Goal: Task Accomplishment & Management: Use online tool/utility

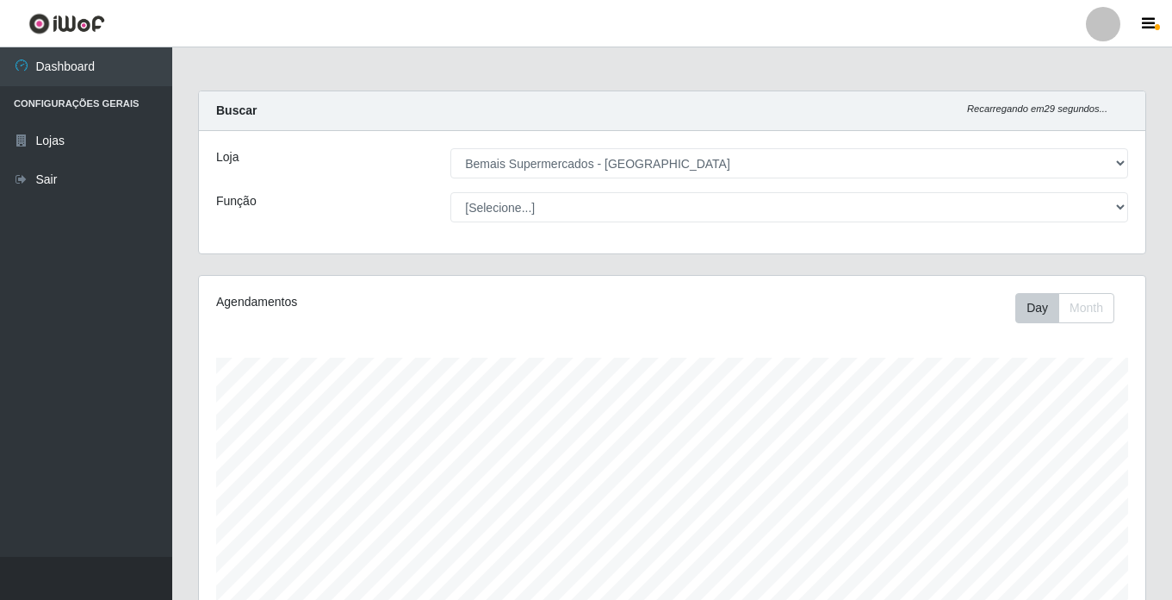
select select "250"
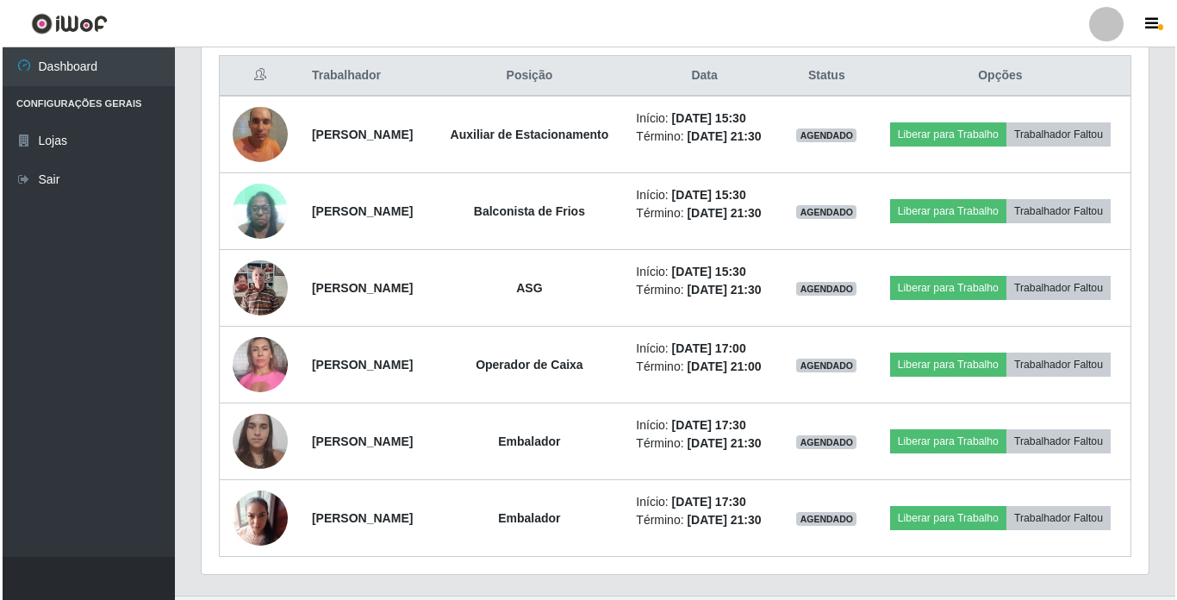
scroll to position [689, 0]
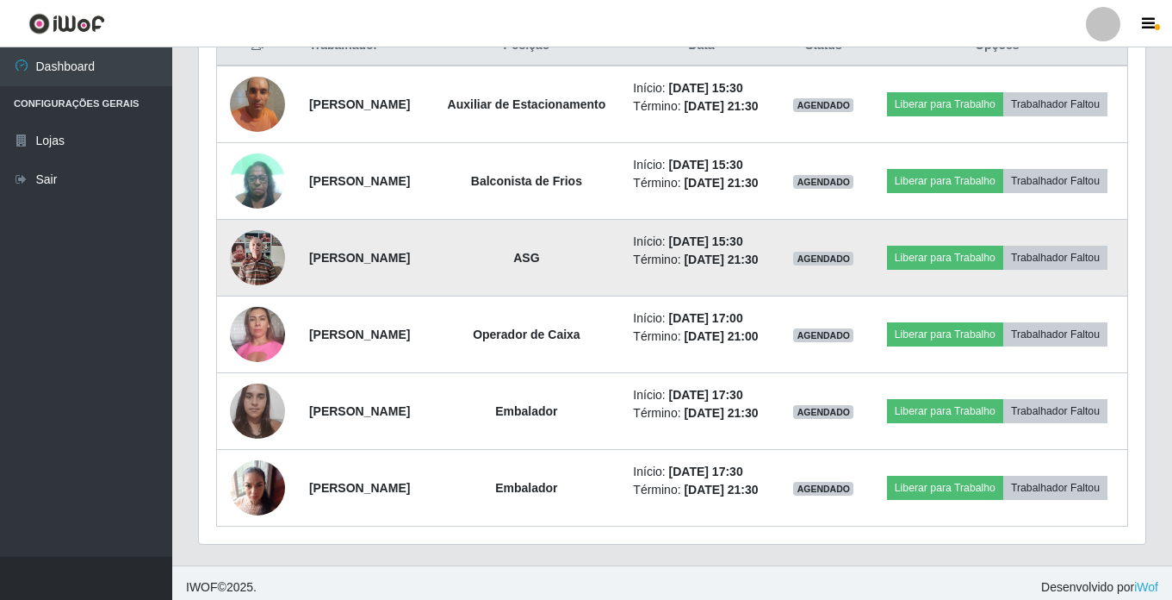
click at [256, 280] on img at bounding box center [257, 257] width 55 height 73
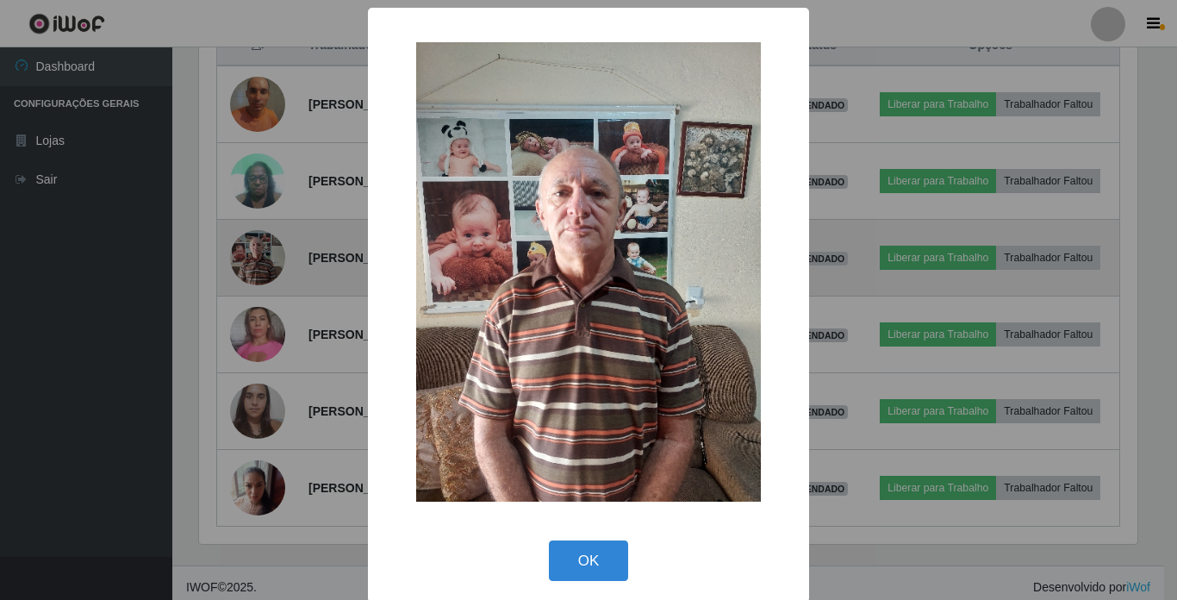
click at [256, 280] on div "× OK Cancel" at bounding box center [588, 300] width 1177 height 600
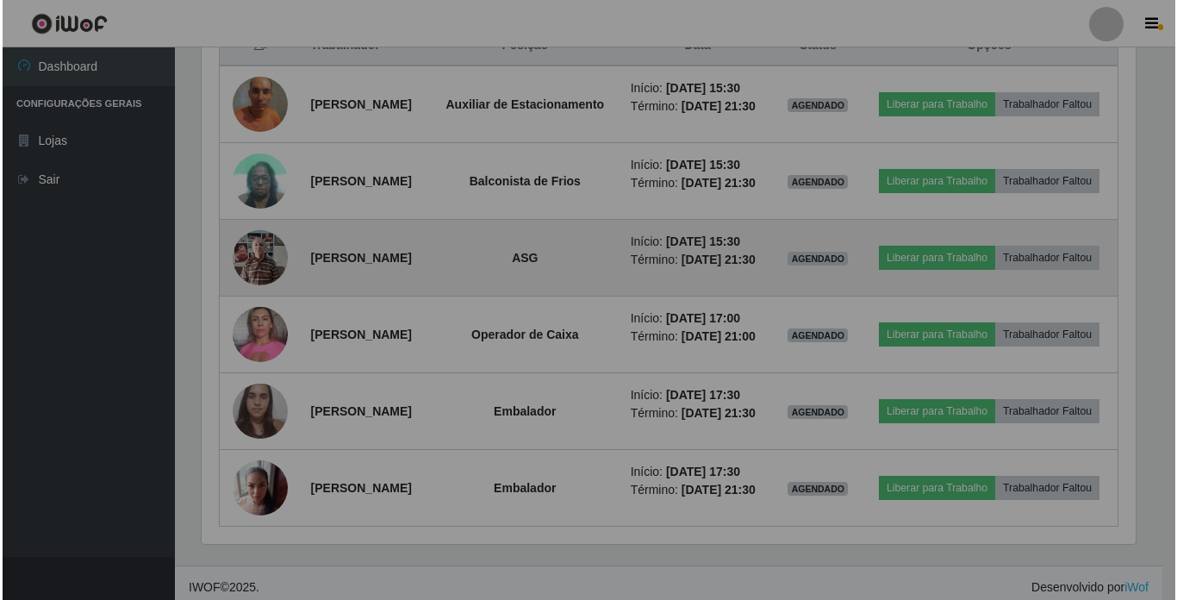
scroll to position [358, 947]
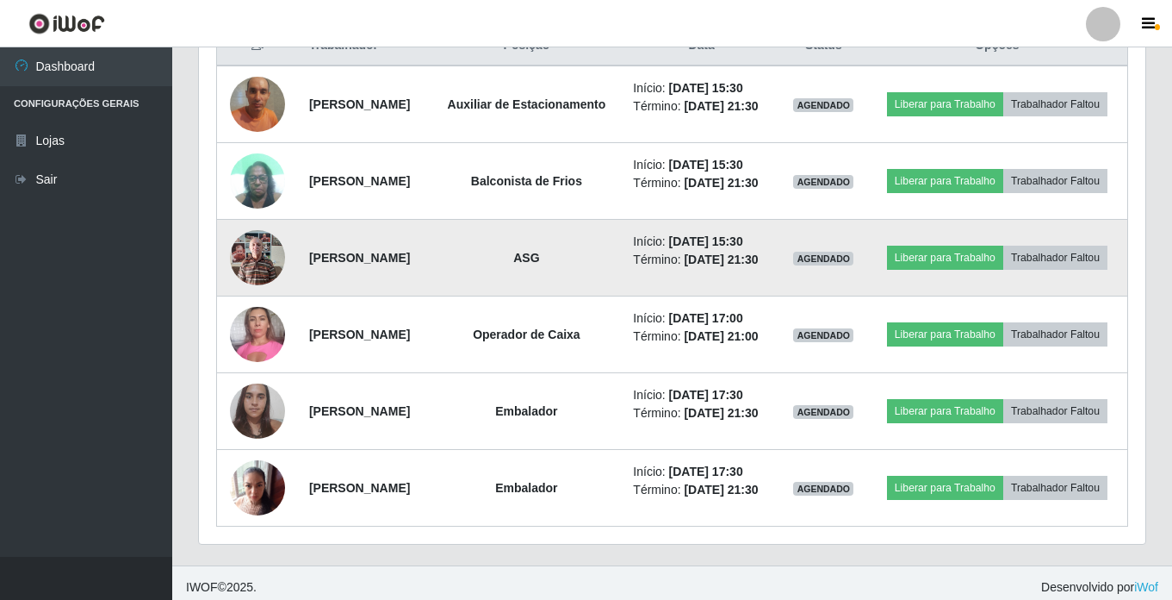
click at [264, 290] on img at bounding box center [257, 257] width 55 height 73
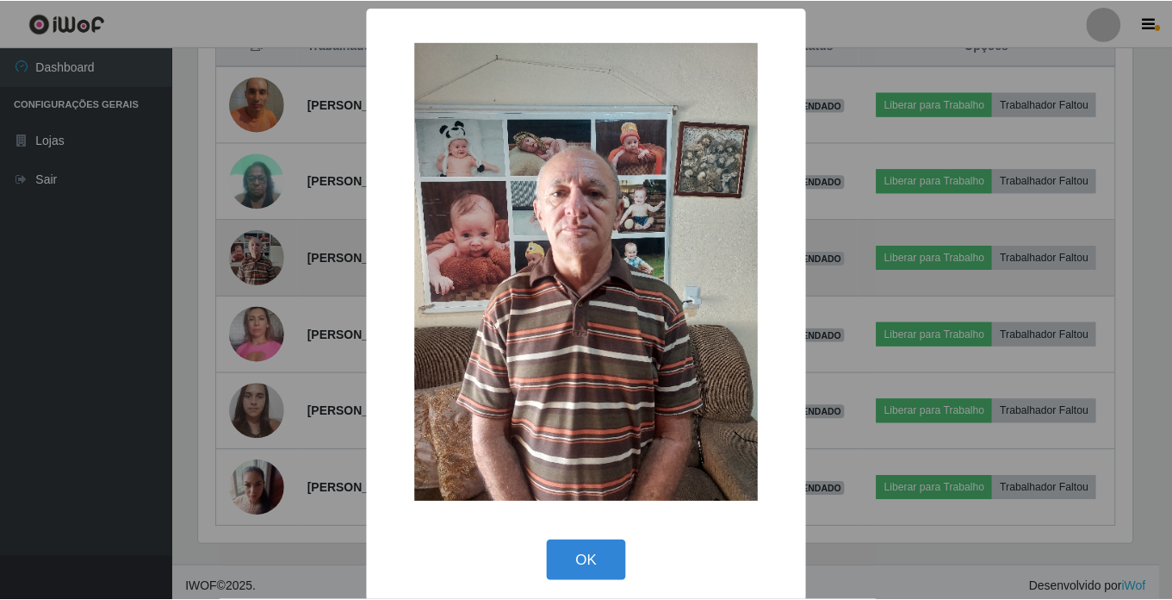
scroll to position [358, 938]
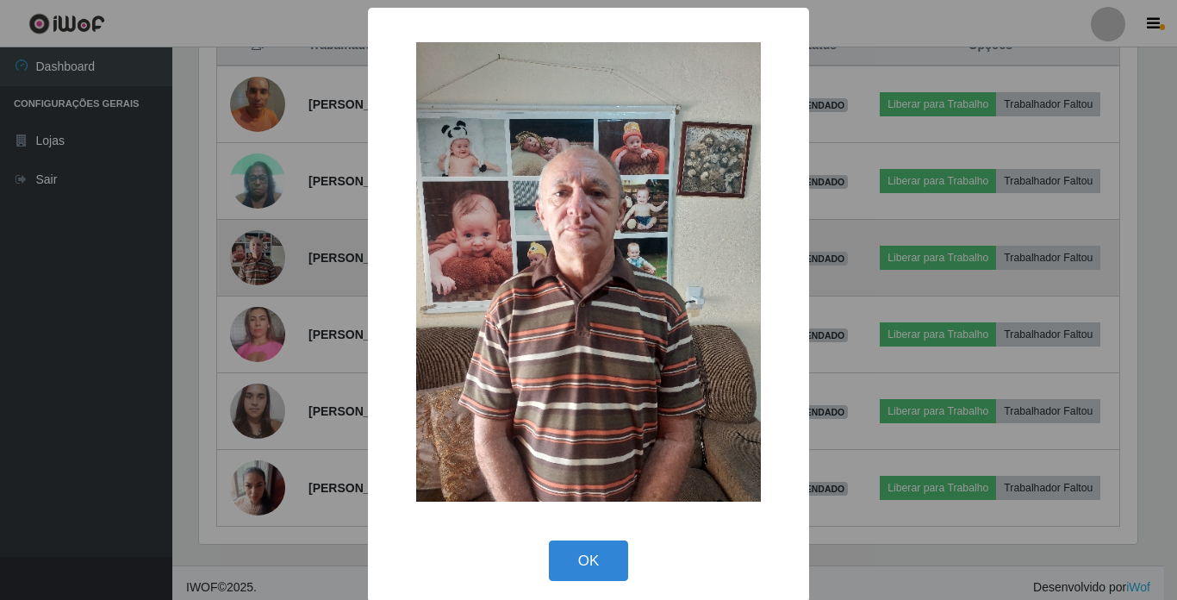
click at [264, 290] on div "× OK Cancel" at bounding box center [588, 300] width 1177 height 600
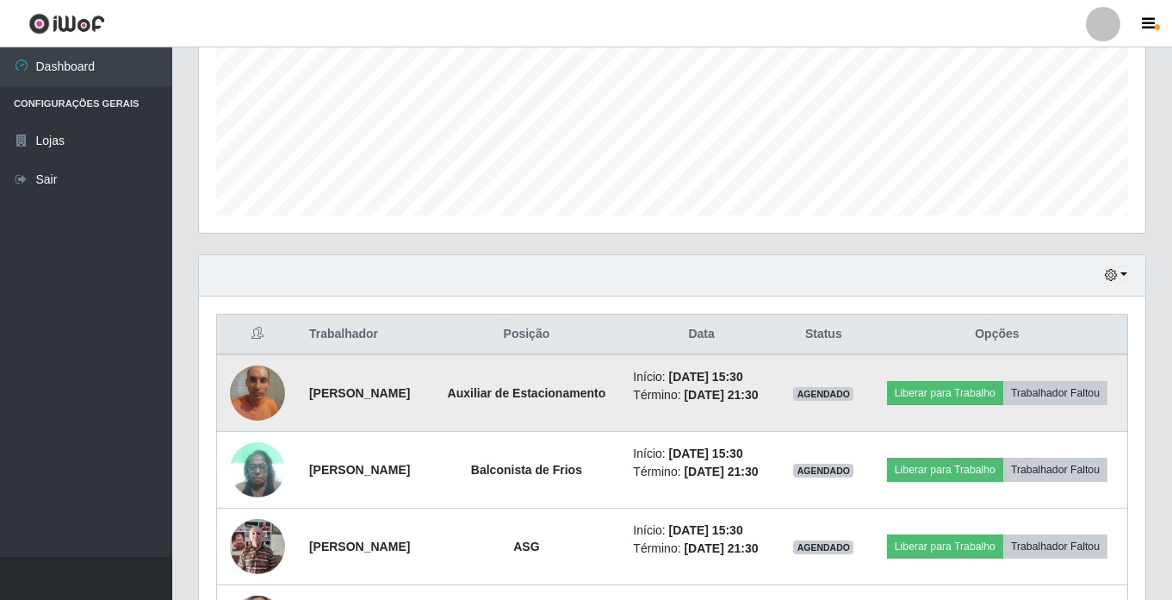
scroll to position [431, 0]
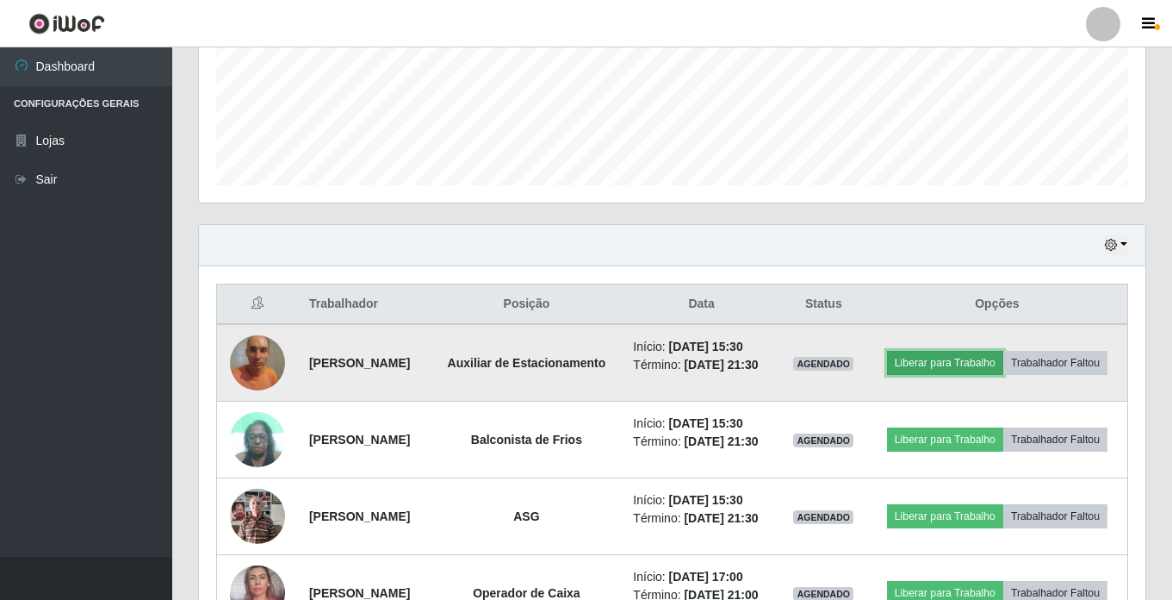
click at [1004, 351] on button "Liberar para Trabalho" at bounding box center [945, 363] width 116 height 24
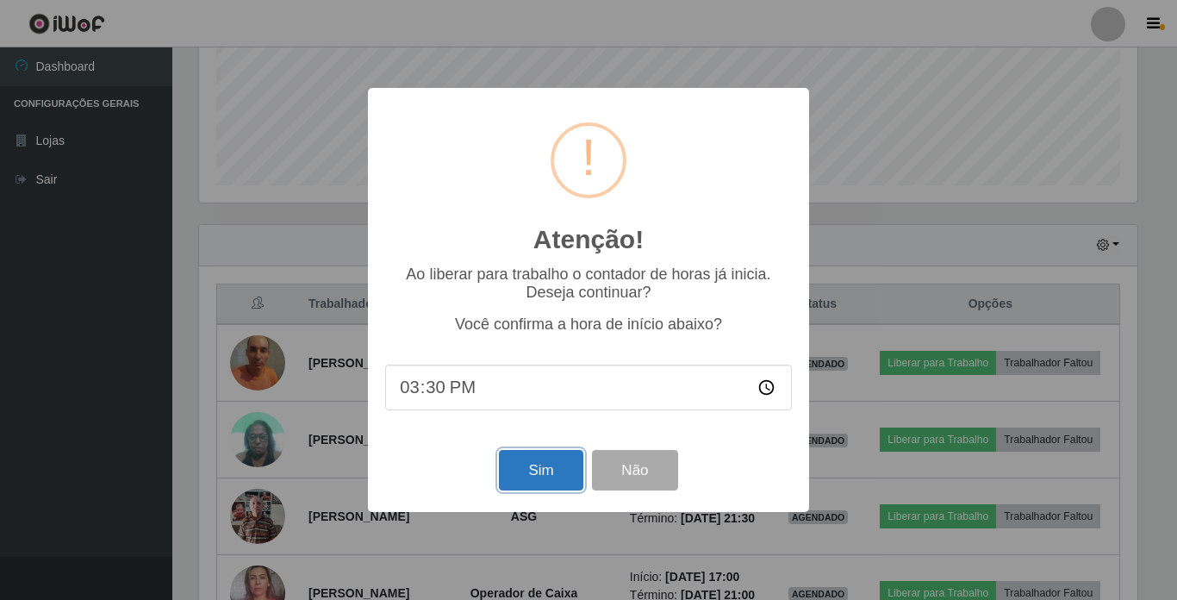
click at [542, 464] on button "Sim" at bounding box center [541, 470] width 84 height 40
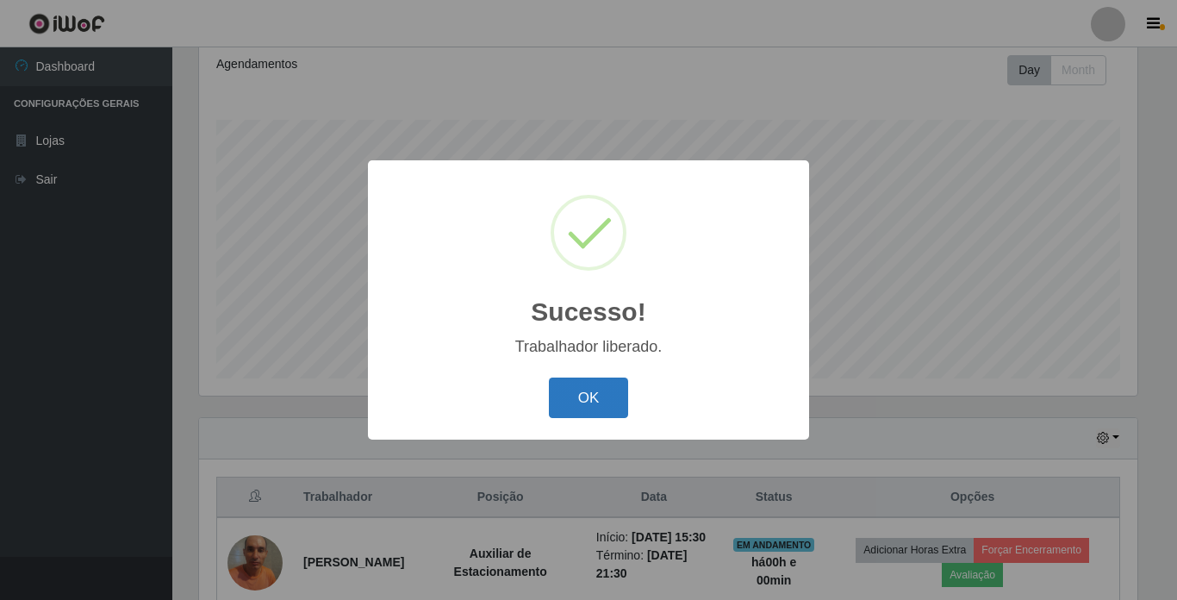
click at [577, 401] on button "OK" at bounding box center [589, 397] width 80 height 40
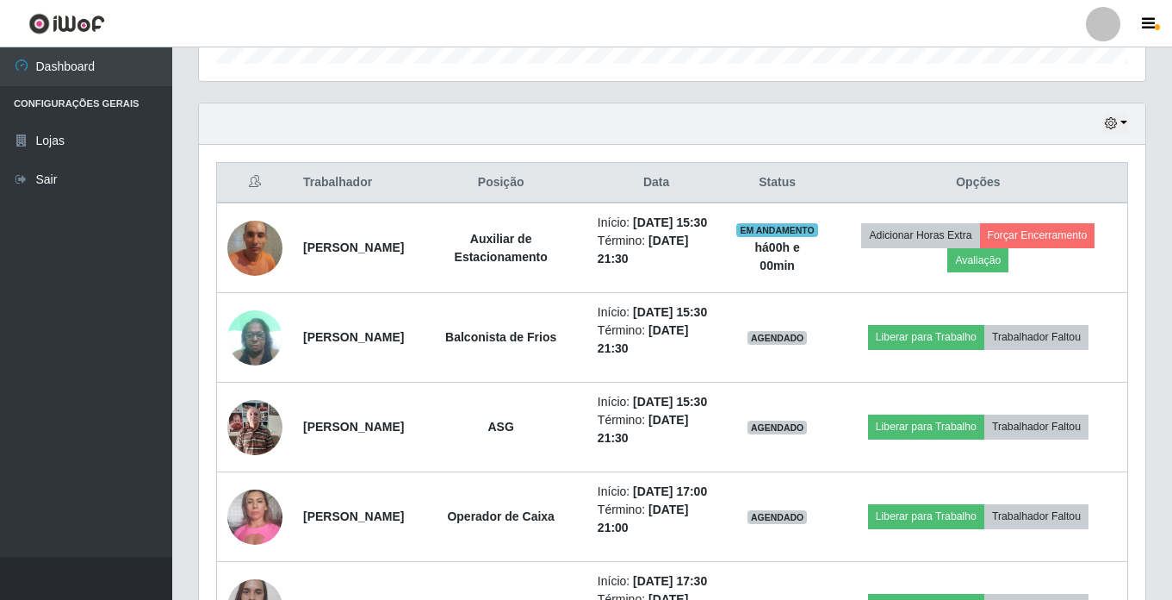
scroll to position [582, 0]
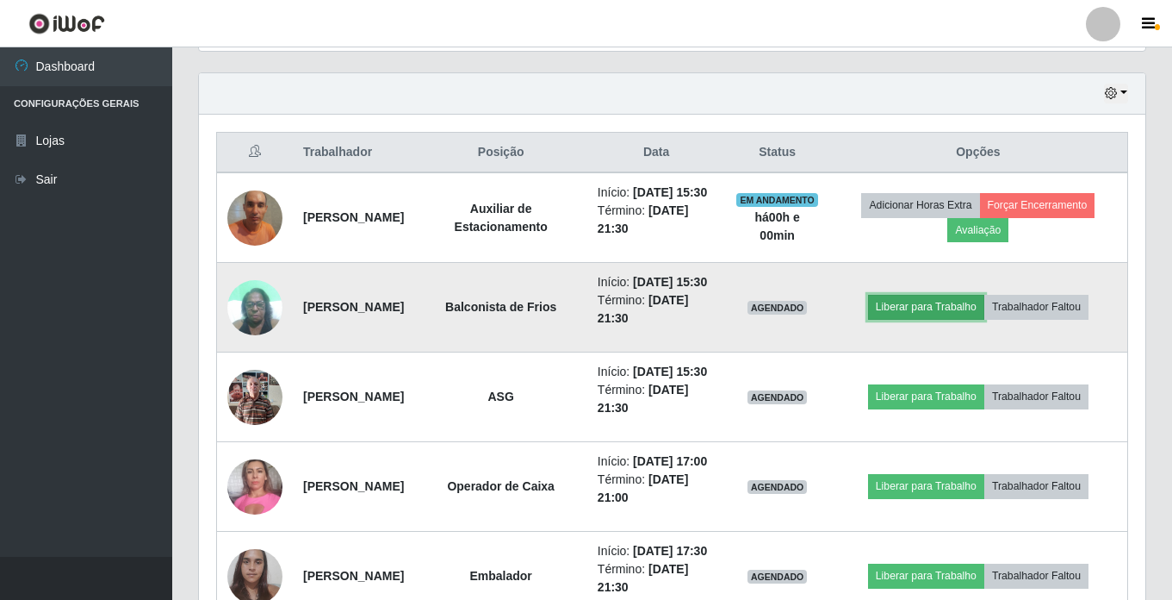
click at [955, 319] on button "Liberar para Trabalho" at bounding box center [926, 307] width 116 height 24
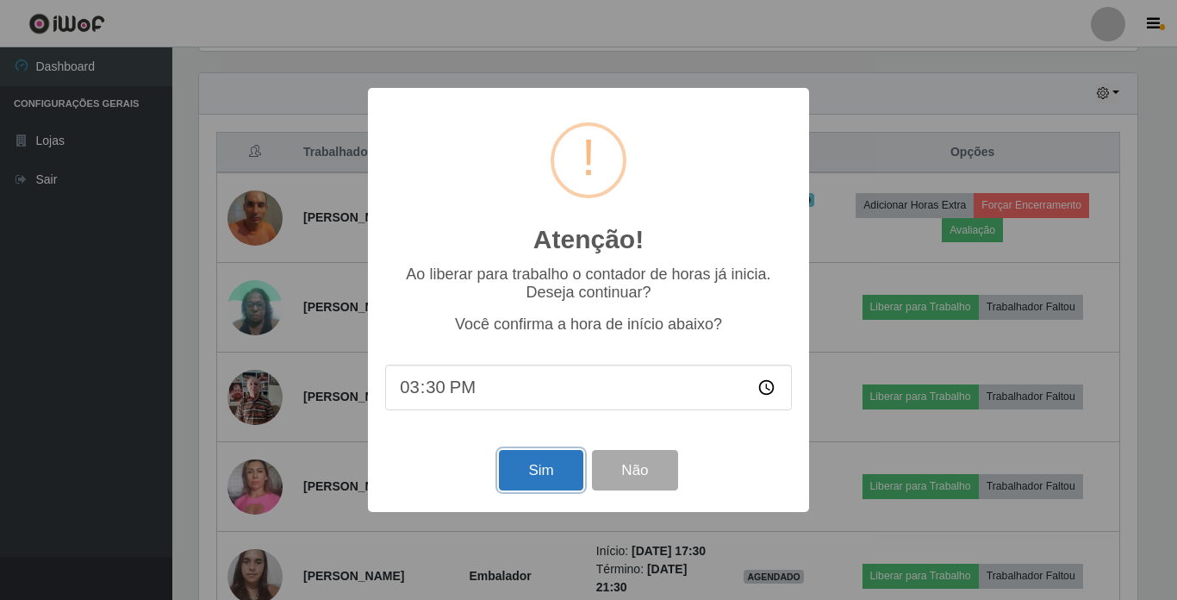
click at [545, 461] on button "Sim" at bounding box center [541, 470] width 84 height 40
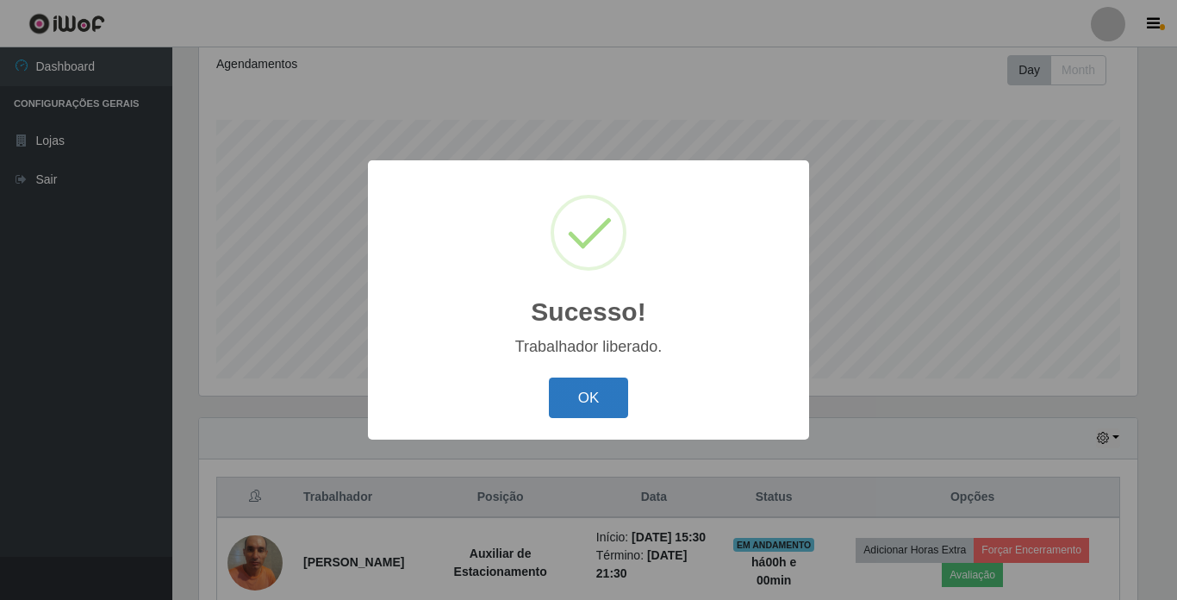
click at [579, 395] on button "OK" at bounding box center [589, 397] width 80 height 40
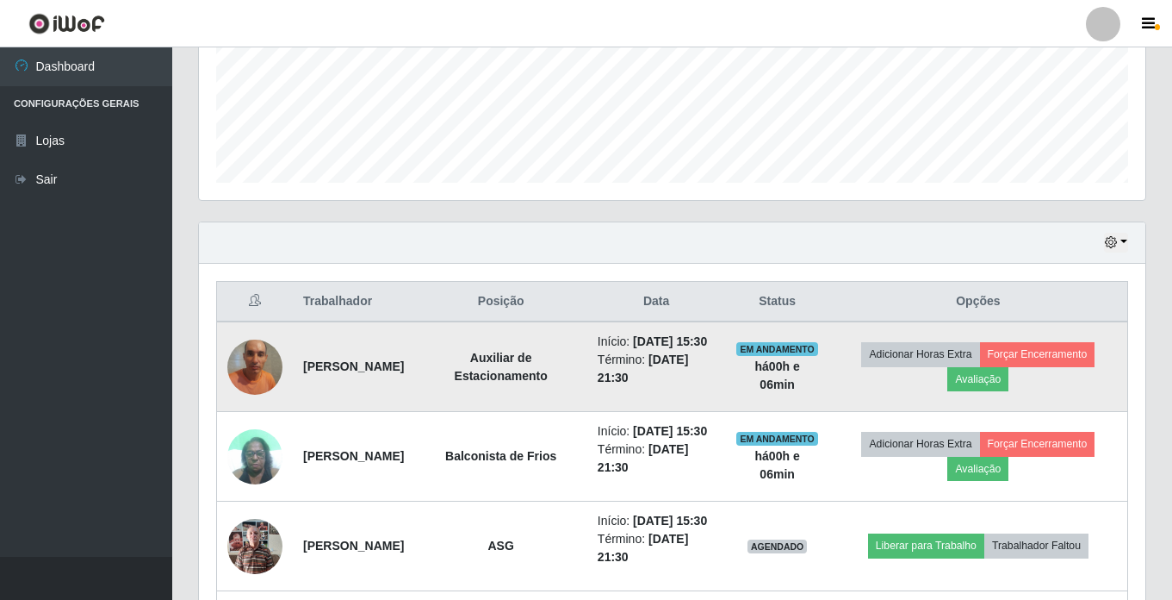
scroll to position [669, 0]
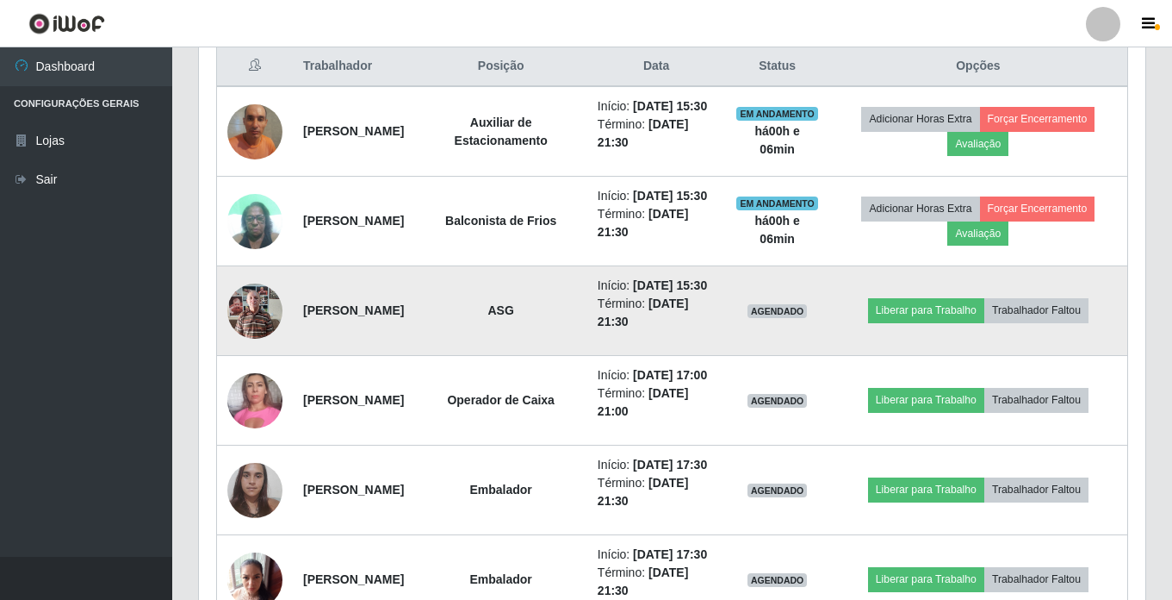
click at [240, 347] on img at bounding box center [254, 310] width 55 height 73
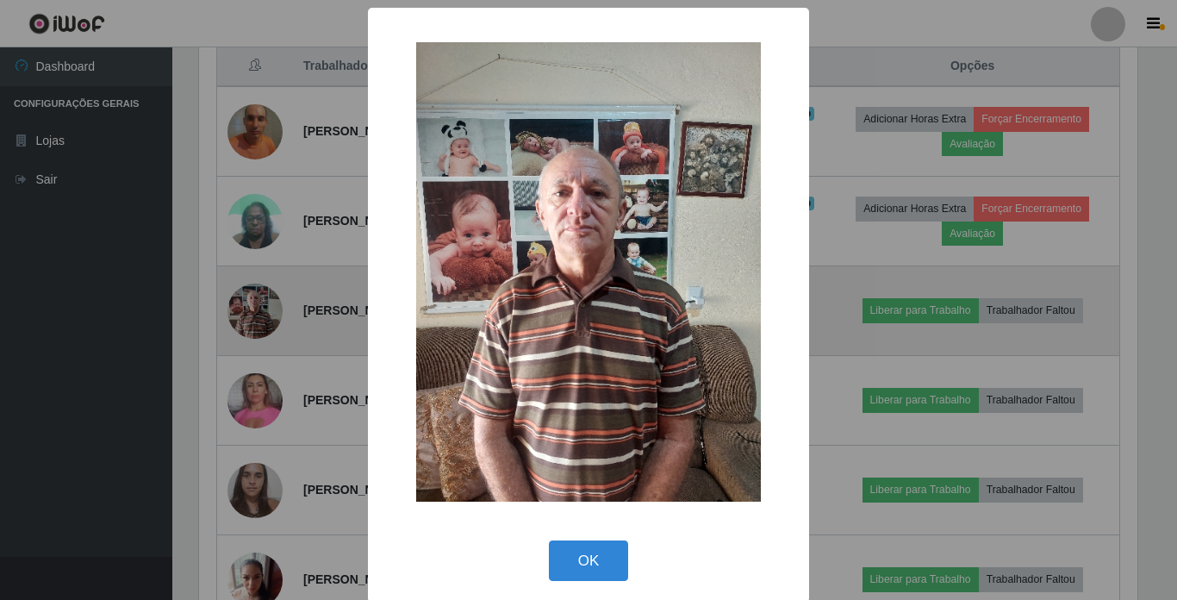
click at [240, 347] on div "× OK Cancel" at bounding box center [588, 300] width 1177 height 600
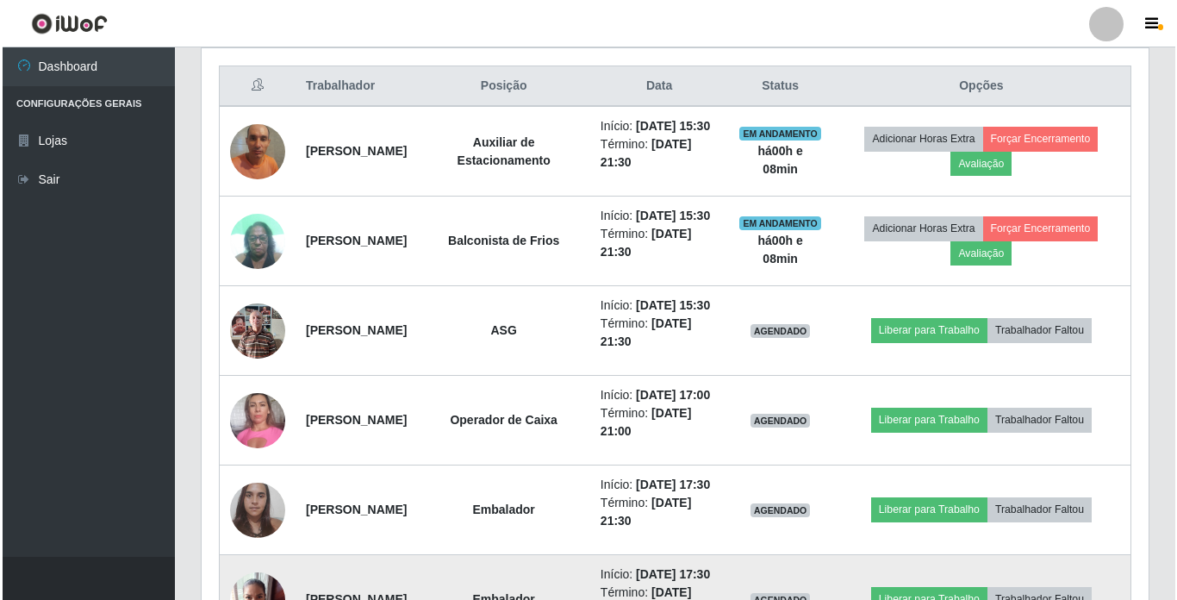
scroll to position [625, 0]
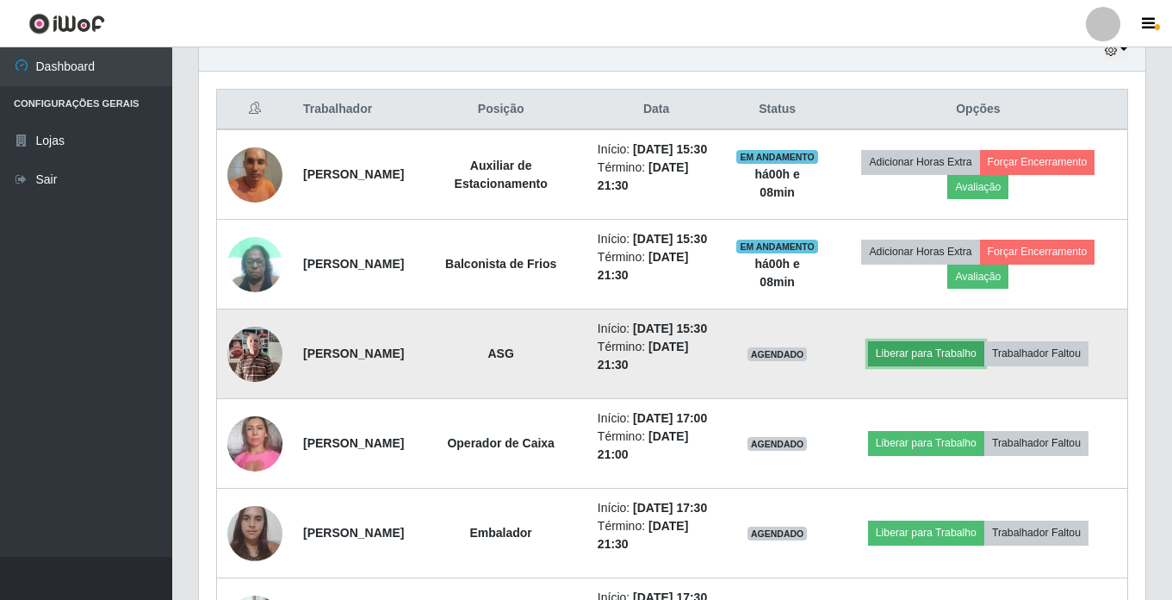
click at [938, 365] on button "Liberar para Trabalho" at bounding box center [926, 353] width 116 height 24
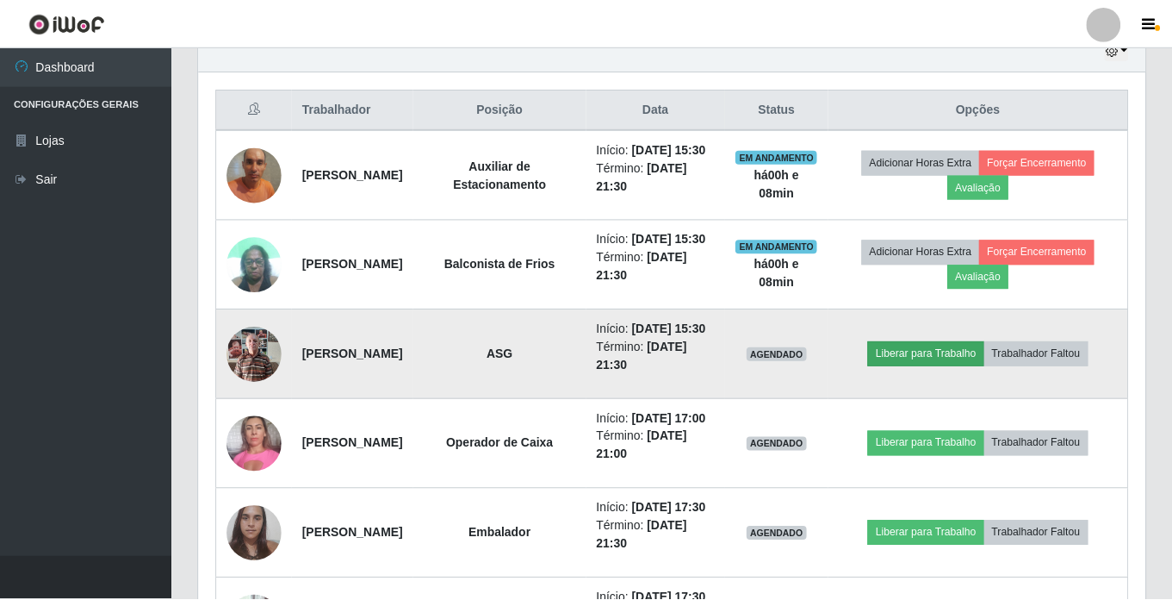
scroll to position [358, 938]
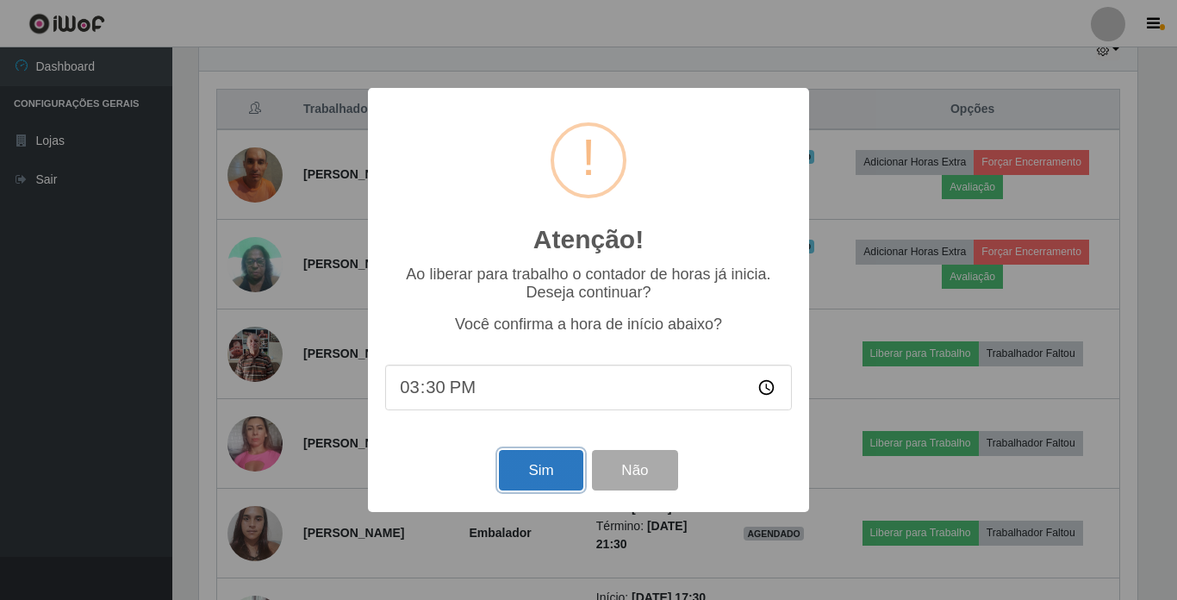
click at [535, 473] on button "Sim" at bounding box center [541, 470] width 84 height 40
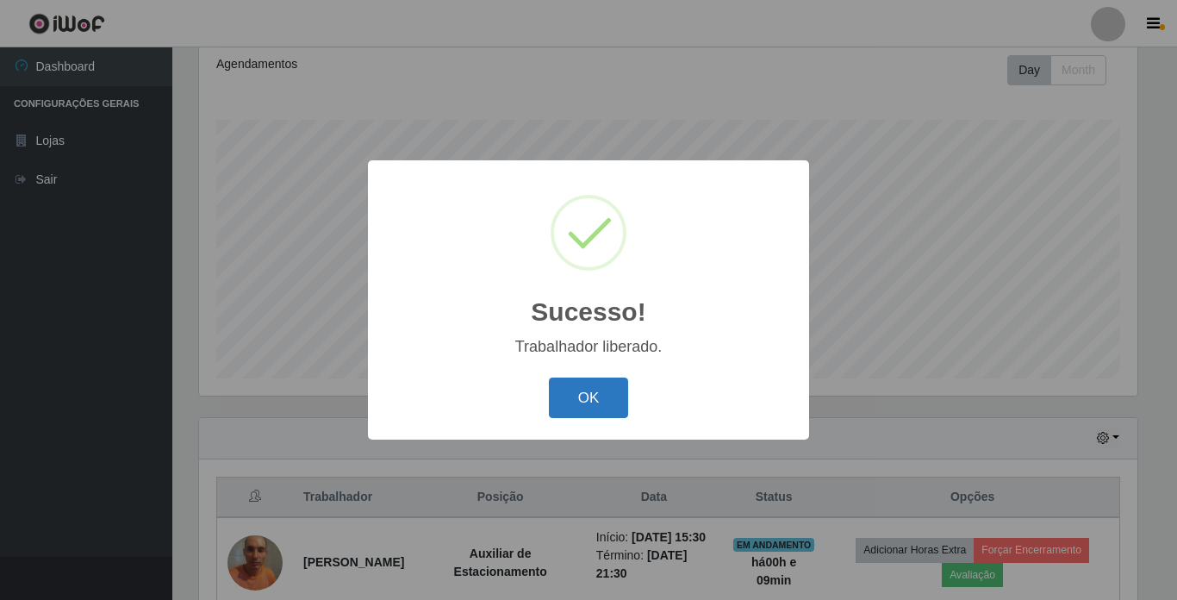
click at [604, 407] on button "OK" at bounding box center [589, 397] width 80 height 40
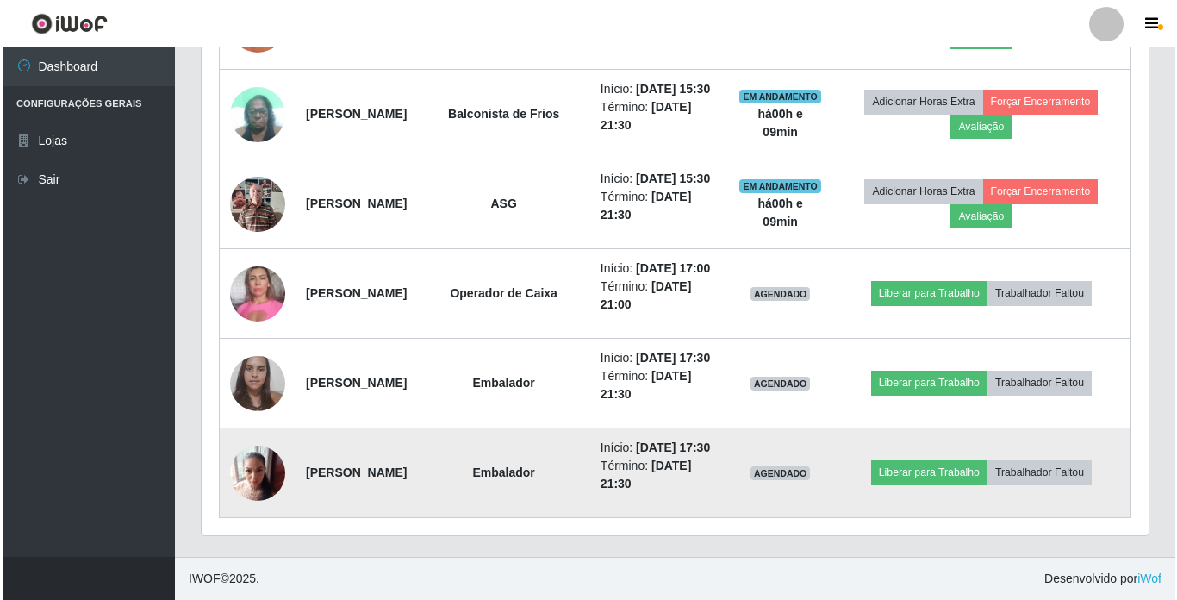
scroll to position [884, 0]
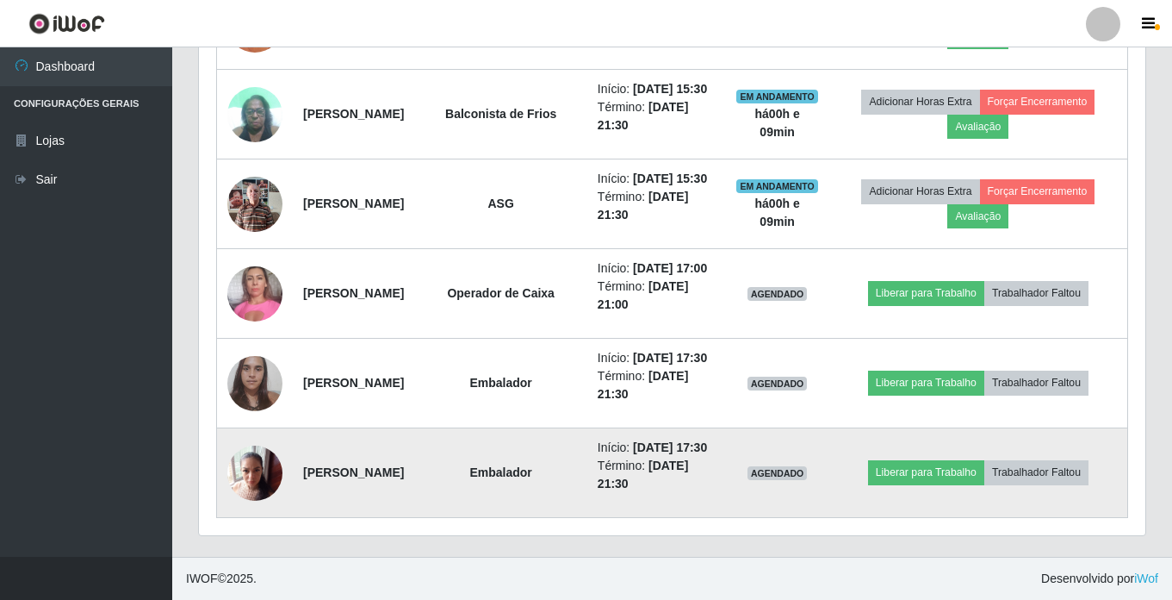
click at [275, 464] on img at bounding box center [254, 472] width 55 height 73
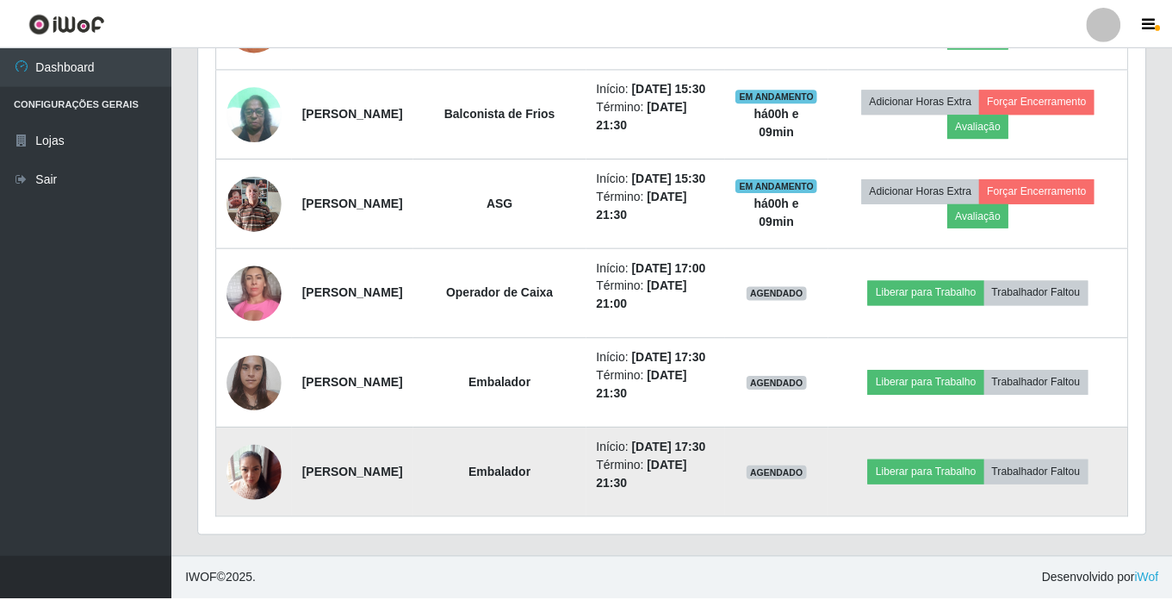
scroll to position [358, 938]
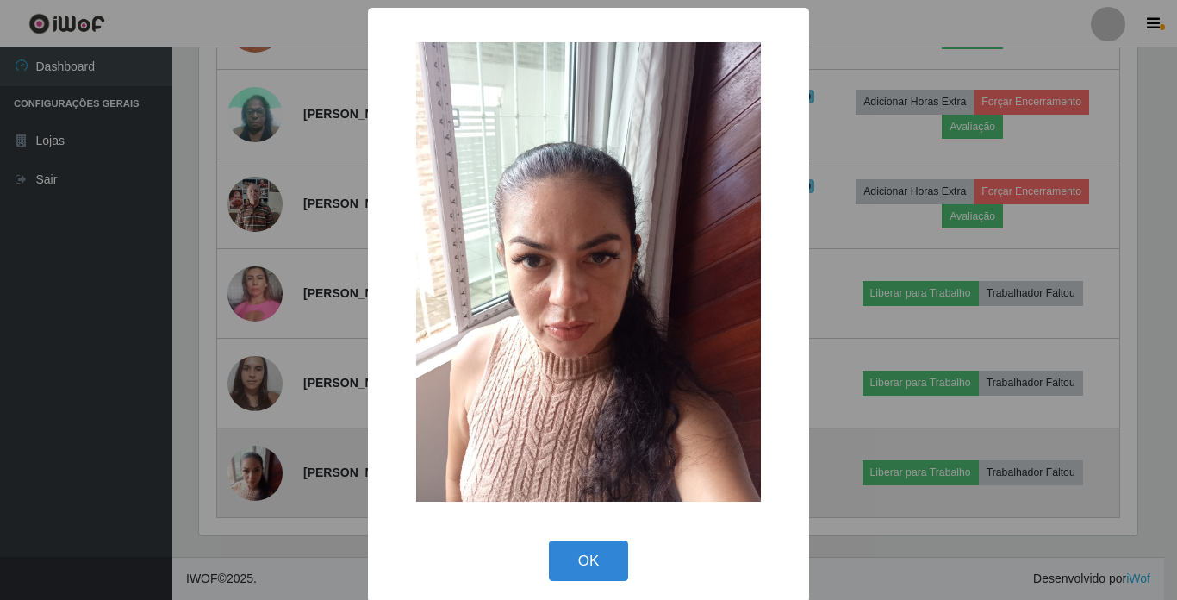
click at [275, 464] on div "× OK Cancel" at bounding box center [588, 300] width 1177 height 600
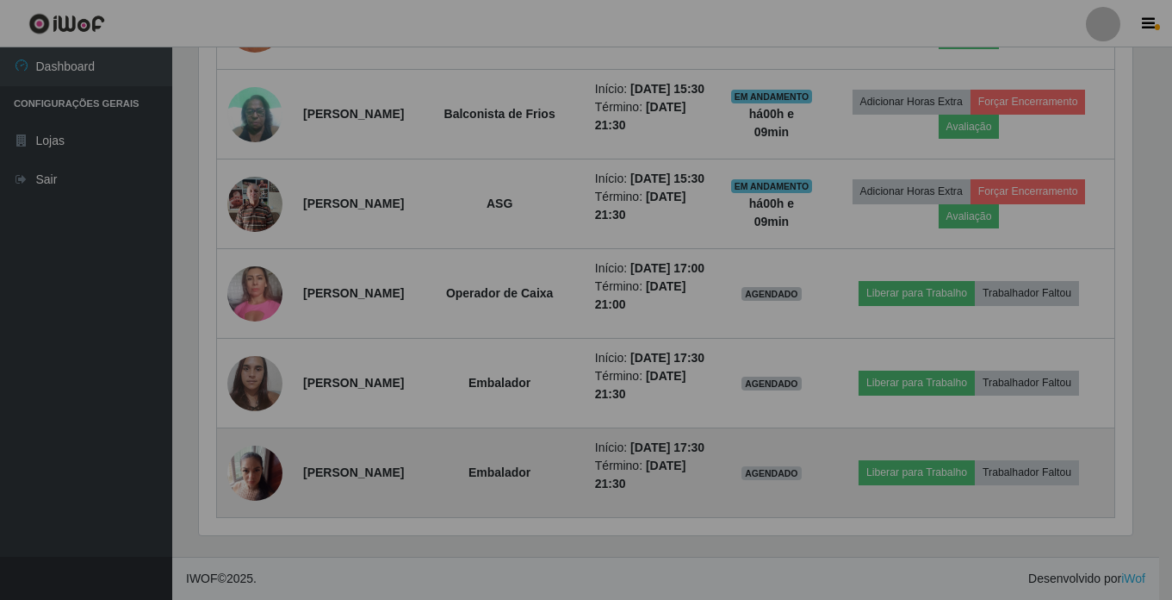
scroll to position [358, 947]
